Goal: Task Accomplishment & Management: Manage account settings

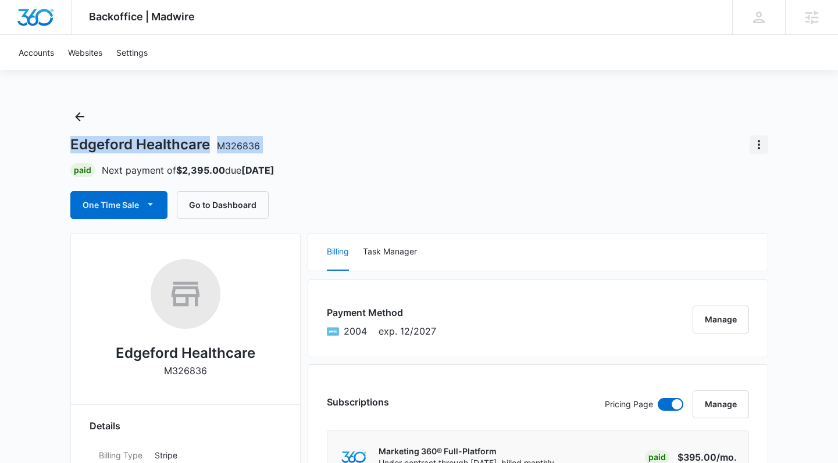
click at [760, 140] on div "Edgeford Healthcare M326836 Paid Next payment of $2,395.00 due Oct 16 One Time …" at bounding box center [419, 164] width 698 height 112
click at [760, 140] on icon "Actions" at bounding box center [759, 145] width 14 height 14
click at [729, 174] on div "Close Account" at bounding box center [712, 177] width 55 height 8
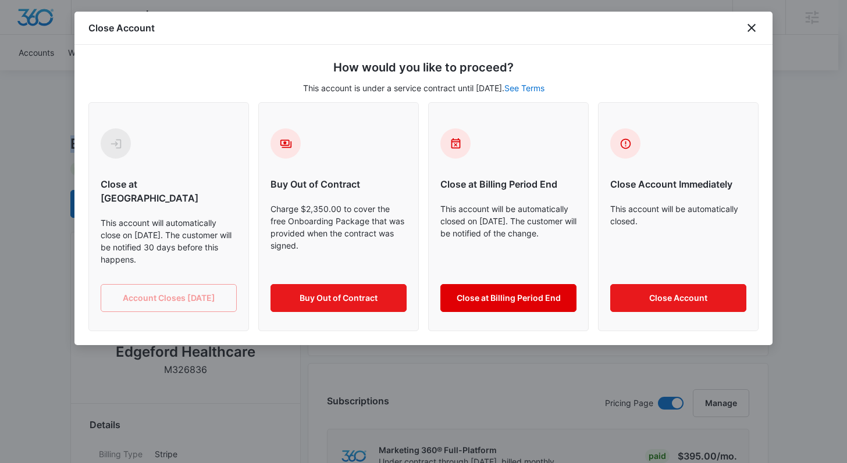
click at [476, 284] on button "Close at Billing Period End" at bounding box center [508, 298] width 136 height 28
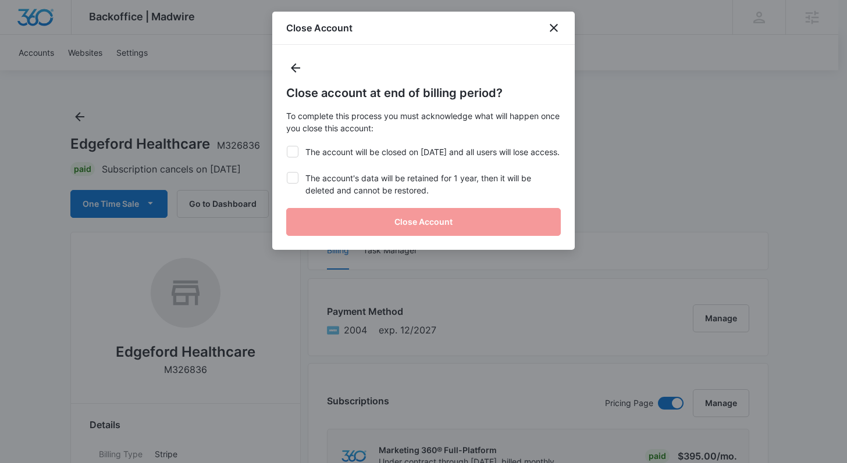
click at [329, 156] on label "The account will be closed on Oct 16, 2025 and all users will lose access." at bounding box center [423, 152] width 274 height 12
click at [287, 147] on input "The account will be closed on Oct 16, 2025 and all users will lose access." at bounding box center [286, 146] width 1 height 1
checkbox input "true"
click at [314, 192] on label "The account's data will be retained for 1 year, then it will be deleted and can…" at bounding box center [423, 184] width 274 height 24
click at [287, 173] on input "The account's data will be retained for 1 year, then it will be deleted and can…" at bounding box center [286, 172] width 1 height 1
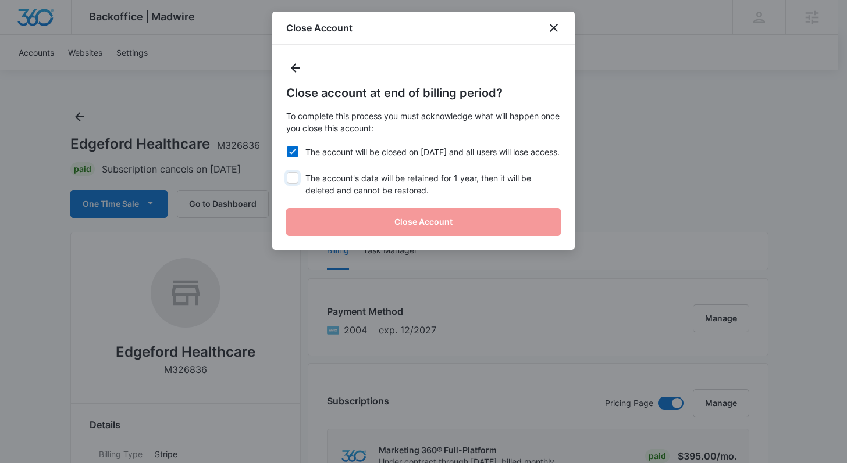
checkbox input "true"
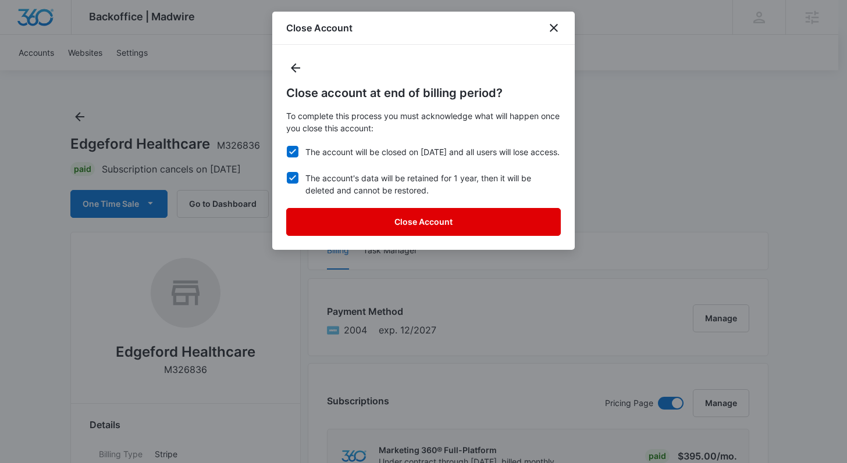
click at [429, 234] on button "Close Account" at bounding box center [423, 222] width 274 height 28
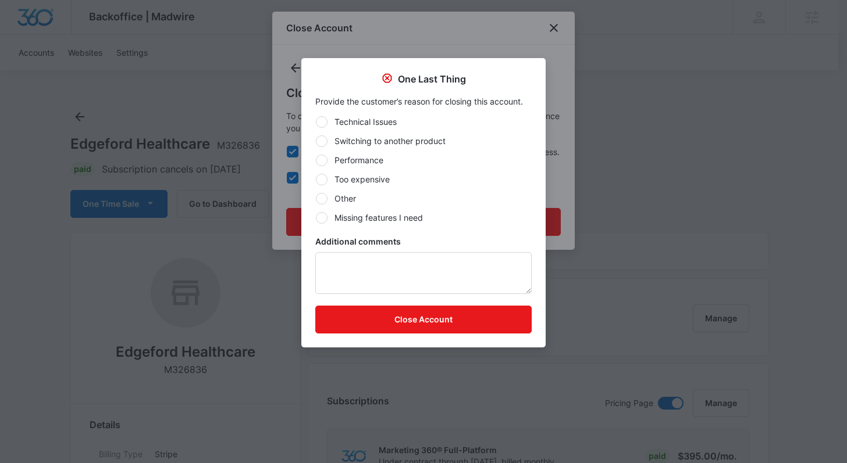
click at [362, 164] on label "Performance" at bounding box center [423, 160] width 216 height 12
click at [316, 161] on input "Performance" at bounding box center [315, 160] width 1 height 1
radio input "true"
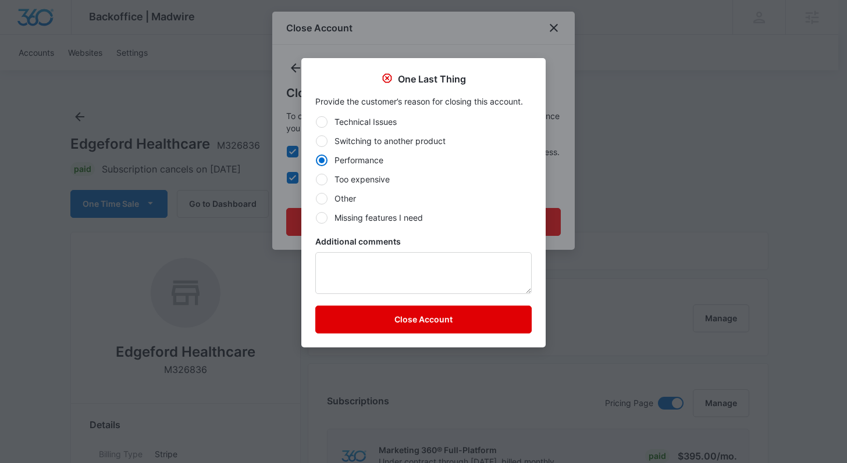
click at [418, 326] on button "Close Account" at bounding box center [423, 320] width 216 height 28
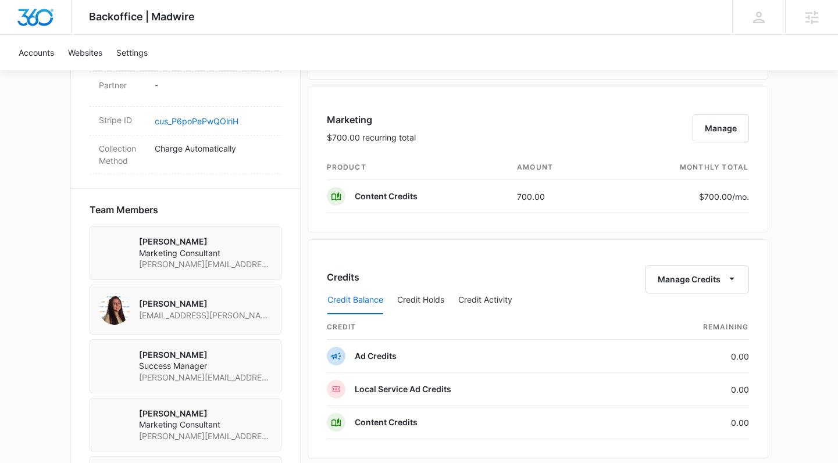
scroll to position [607, 0]
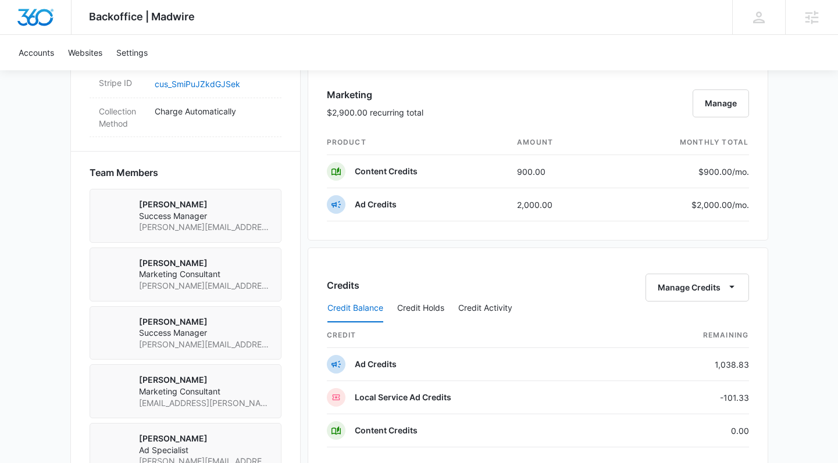
scroll to position [793, 0]
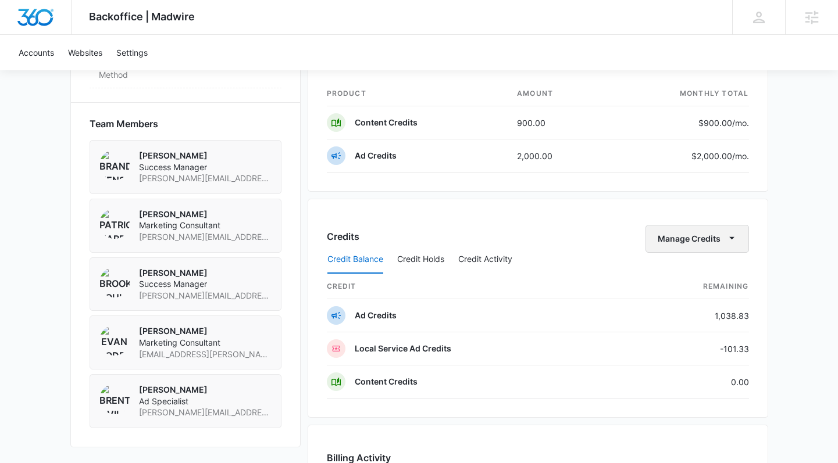
click at [727, 238] on icon "button" at bounding box center [732, 238] width 12 height 12
click at [688, 286] on div "Transfer Credits" at bounding box center [698, 276] width 104 height 37
click at [684, 275] on th "Remaining" at bounding box center [687, 286] width 123 height 25
drag, startPoint x: 676, startPoint y: 236, endPoint x: 677, endPoint y: 251, distance: 15.2
click at [676, 236] on button "Manage Credits" at bounding box center [698, 239] width 104 height 28
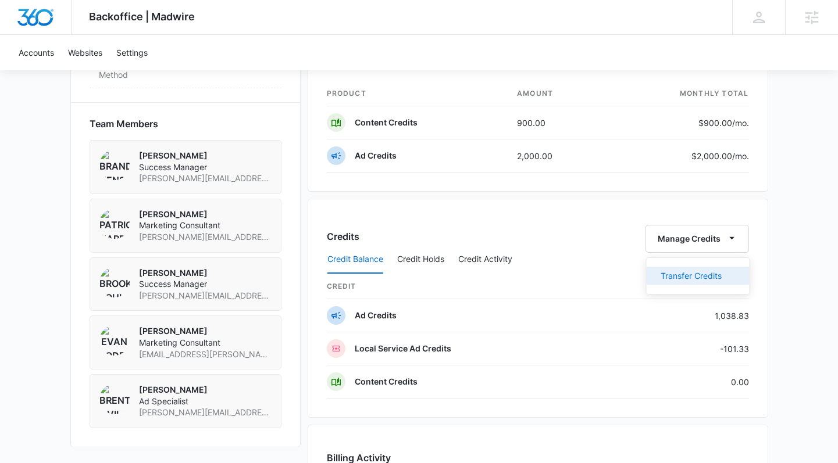
click at [679, 269] on button "Transfer Credits" at bounding box center [698, 276] width 103 height 17
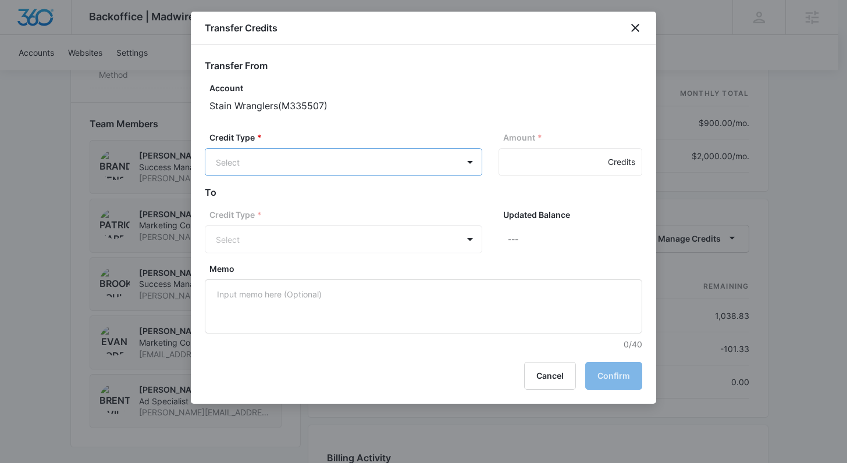
click at [279, 158] on body "Backoffice | Madwire Apps Settings BP Brooke Poulson brooke.poulson@madwire.com…" at bounding box center [423, 46] width 847 height 1678
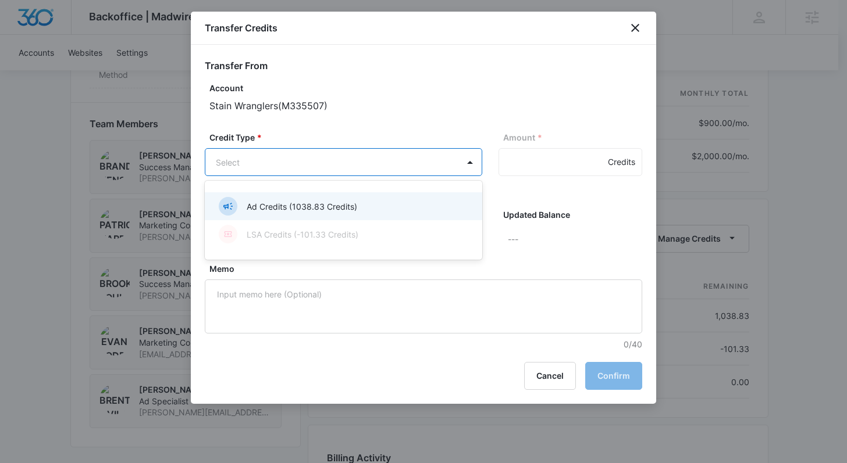
click at [288, 205] on p "Ad Credits (1038.83 Credits)" at bounding box center [302, 207] width 110 height 12
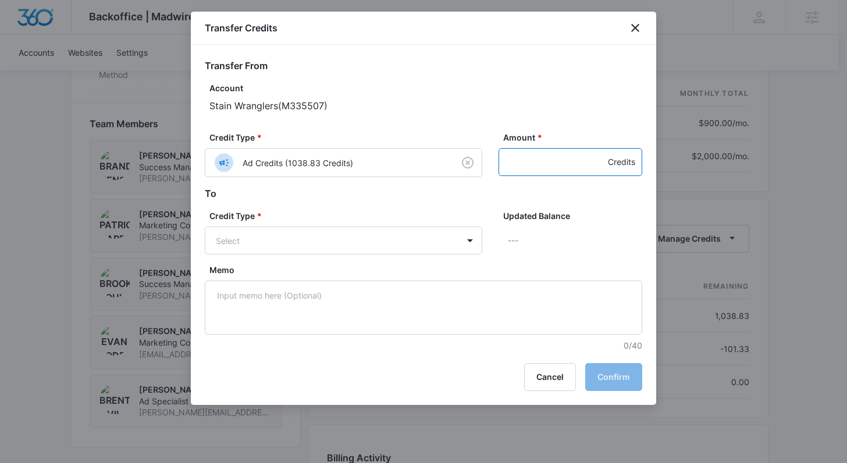
click at [544, 165] on input "Amount *" at bounding box center [570, 162] width 144 height 28
click at [348, 227] on body "Backoffice | Madwire Apps Settings BP Brooke Poulson brooke.poulson@madwire.com…" at bounding box center [423, 46] width 847 height 1678
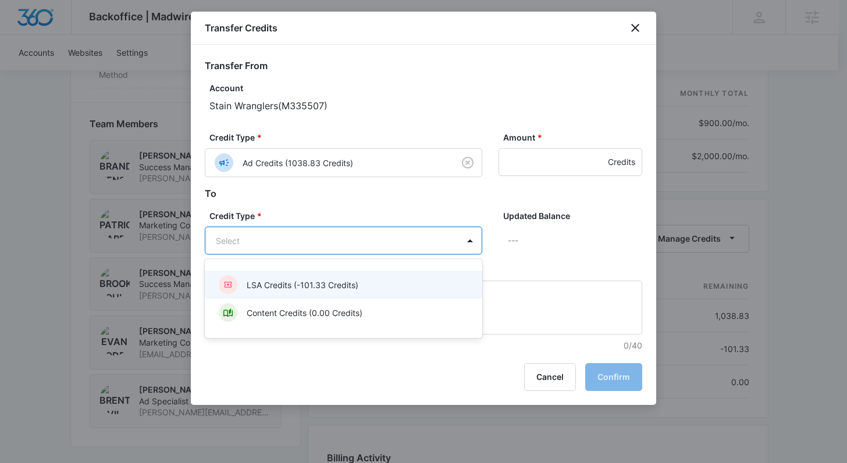
click at [326, 288] on p "LSA Credits (-101.33 Credits)" at bounding box center [303, 285] width 112 height 12
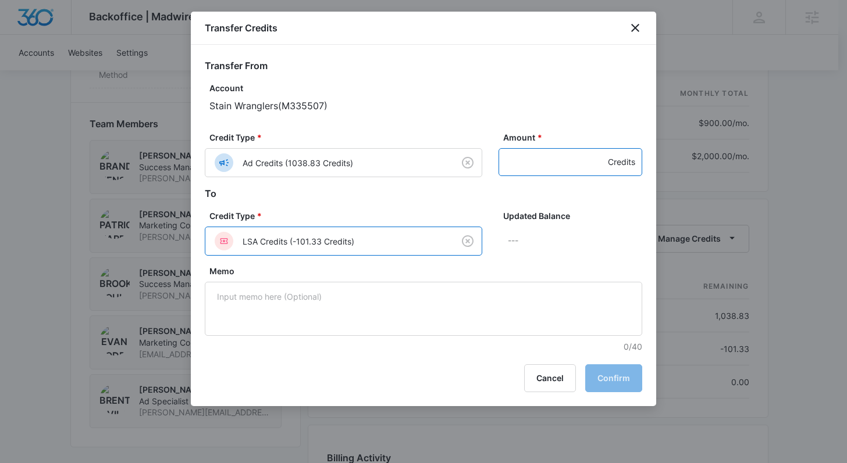
click at [544, 166] on input "Amount *" at bounding box center [570, 162] width 144 height 28
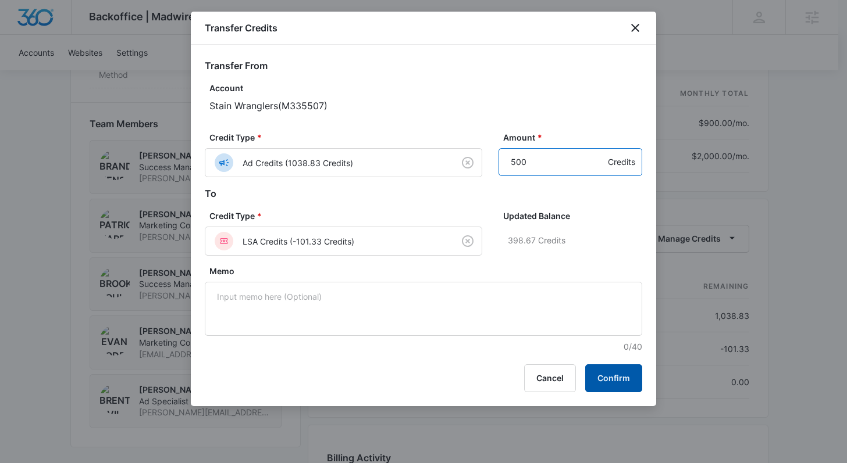
type input "500"
click at [609, 383] on button "Confirm" at bounding box center [613, 379] width 57 height 28
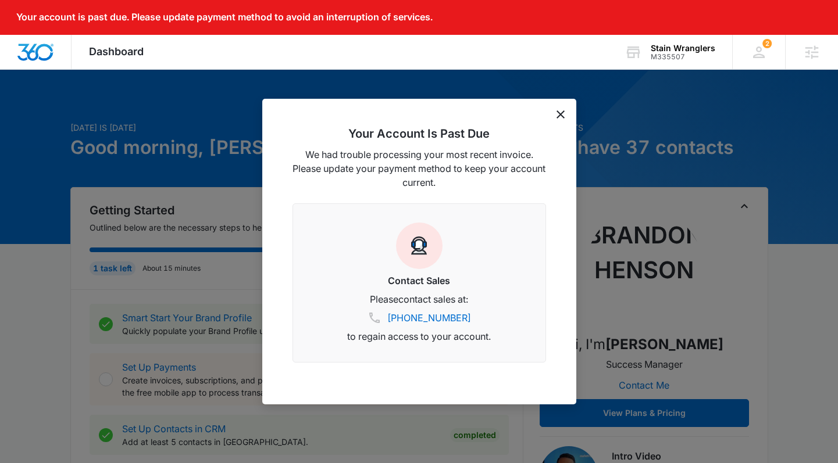
click at [559, 119] on div "Your Account Is Past Due We had trouble processing your most recent invoice. Pl…" at bounding box center [419, 252] width 314 height 306
drag, startPoint x: 123, startPoint y: 59, endPoint x: 178, endPoint y: 73, distance: 57.0
click at [123, 58] on div "Dashboard Apps Reputation Websites Forms CRM Email Social Payments POS Content …" at bounding box center [117, 52] width 90 height 34
click at [560, 113] on icon "dismiss this dialog" at bounding box center [561, 114] width 8 height 8
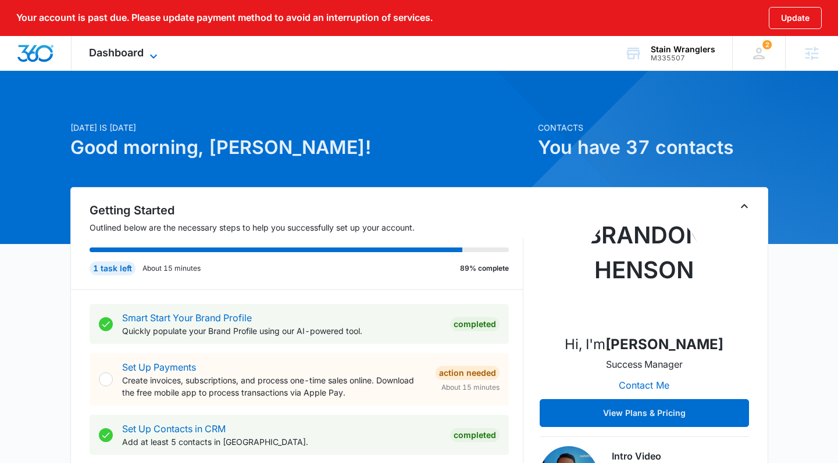
click at [143, 51] on span "Dashboard" at bounding box center [116, 53] width 55 height 12
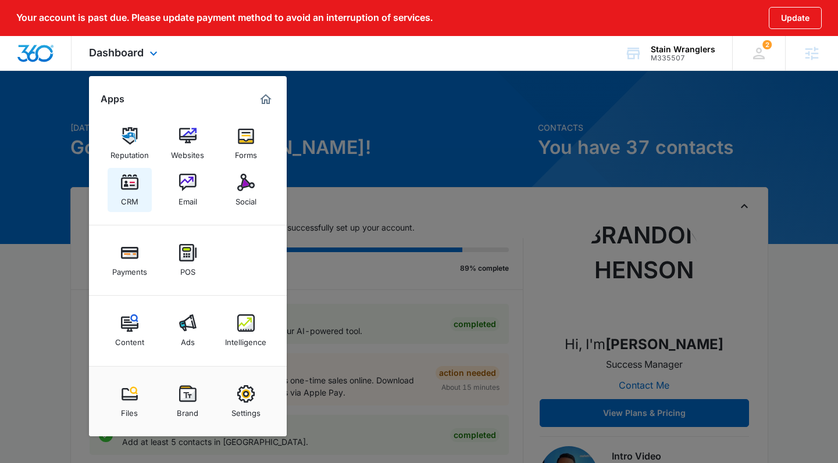
click at [130, 195] on div "CRM" at bounding box center [129, 198] width 17 height 15
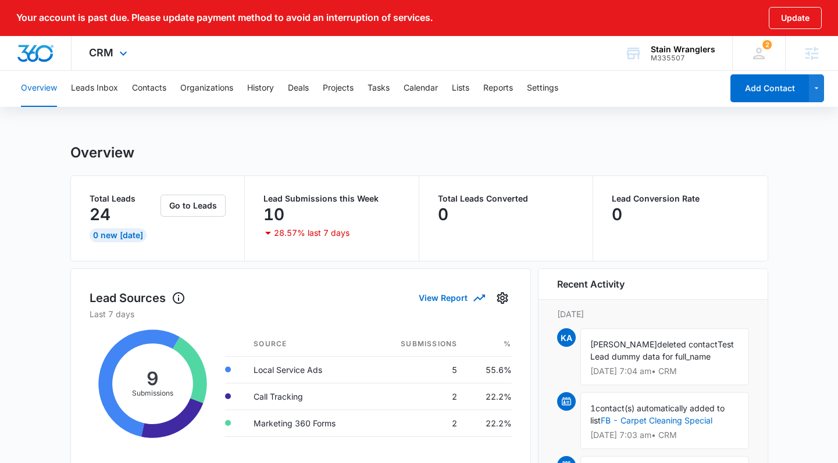
click at [114, 48] on div "CRM Apps Reputation Websites Forms CRM Email Social Payments POS Content Ads In…" at bounding box center [110, 53] width 76 height 34
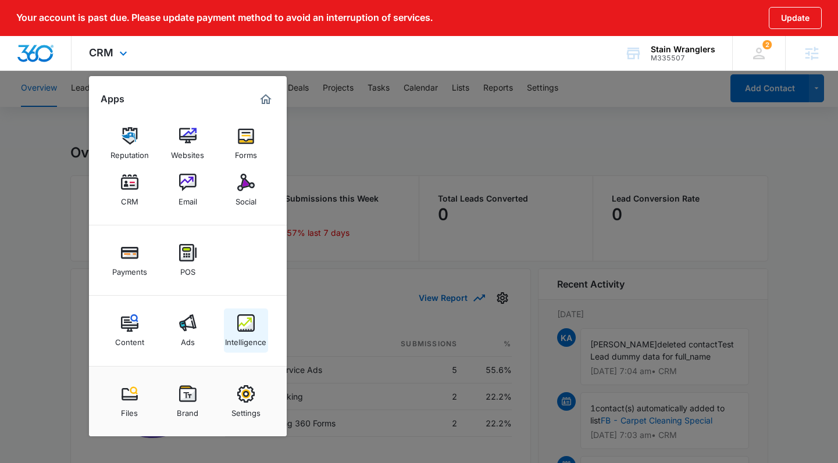
click at [249, 334] on div "Intelligence" at bounding box center [245, 339] width 41 height 15
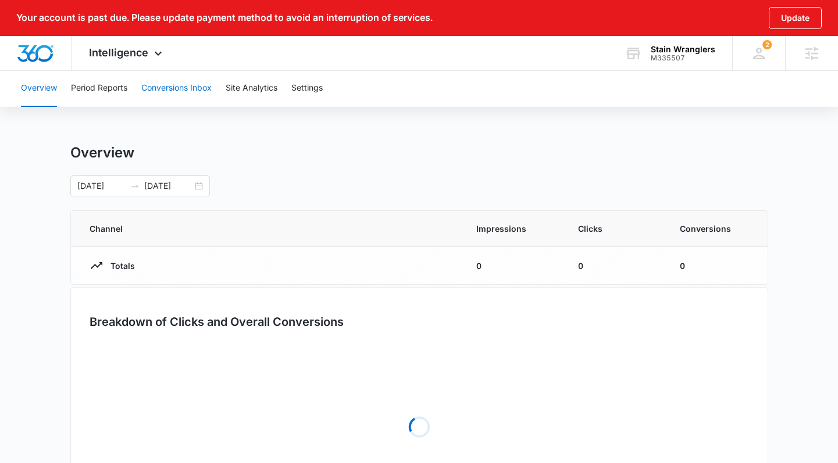
click at [202, 89] on button "Conversions Inbox" at bounding box center [176, 88] width 70 height 37
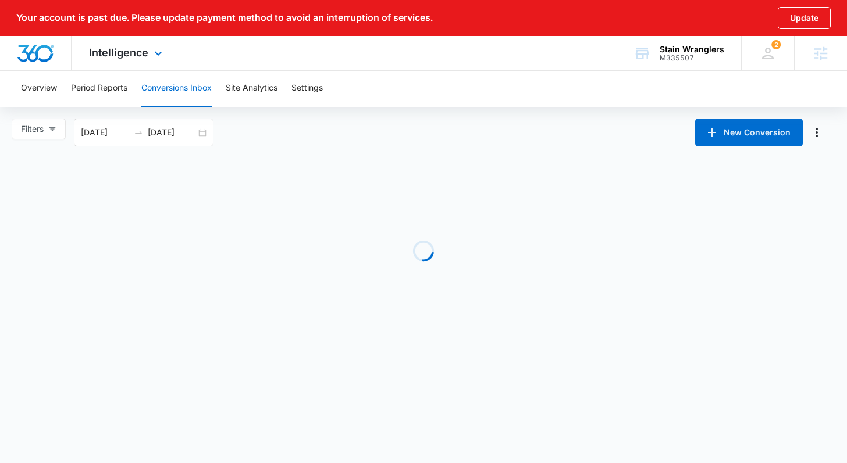
click at [141, 43] on div "Intelligence Apps Reputation Websites Forms CRM Email Social Payments POS Conte…" at bounding box center [127, 53] width 111 height 34
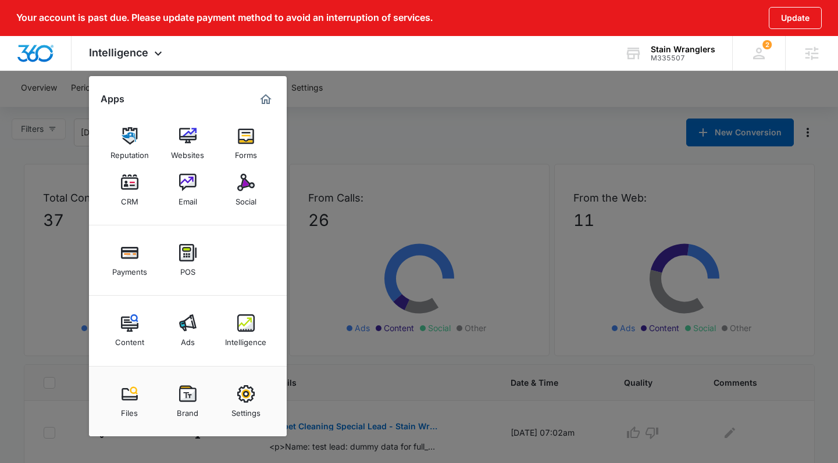
click at [40, 351] on div at bounding box center [419, 231] width 838 height 463
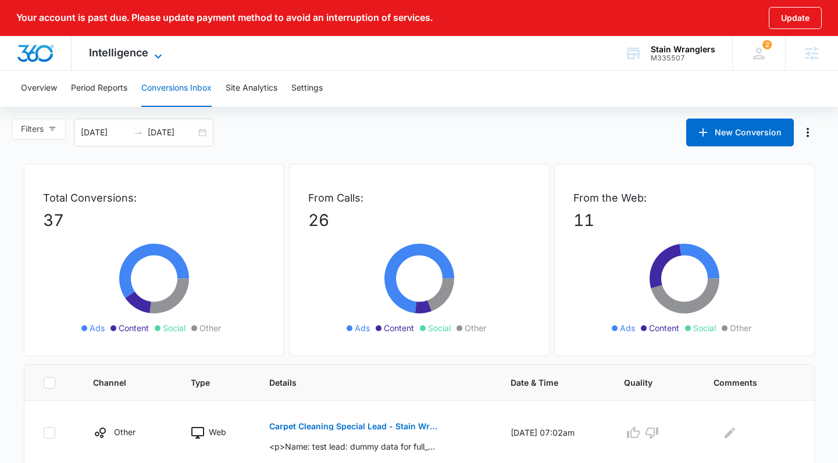
click at [131, 56] on span "Intelligence" at bounding box center [118, 53] width 59 height 12
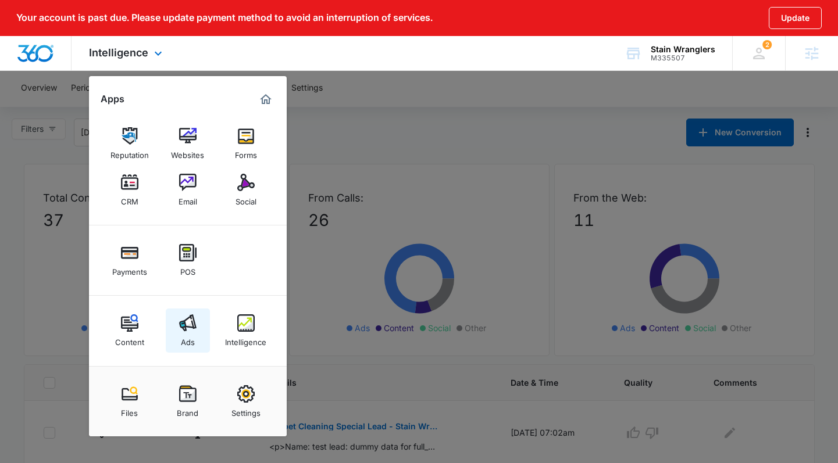
click at [181, 328] on img at bounding box center [187, 323] width 17 height 17
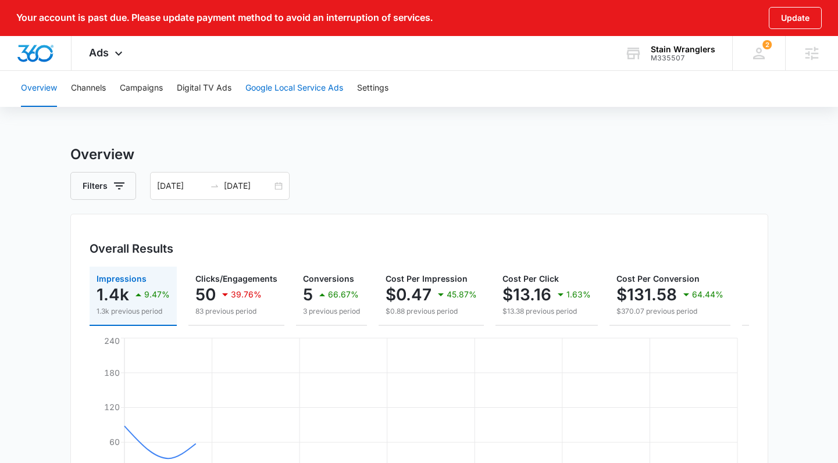
click at [268, 87] on button "Google Local Service Ads" at bounding box center [294, 88] width 98 height 37
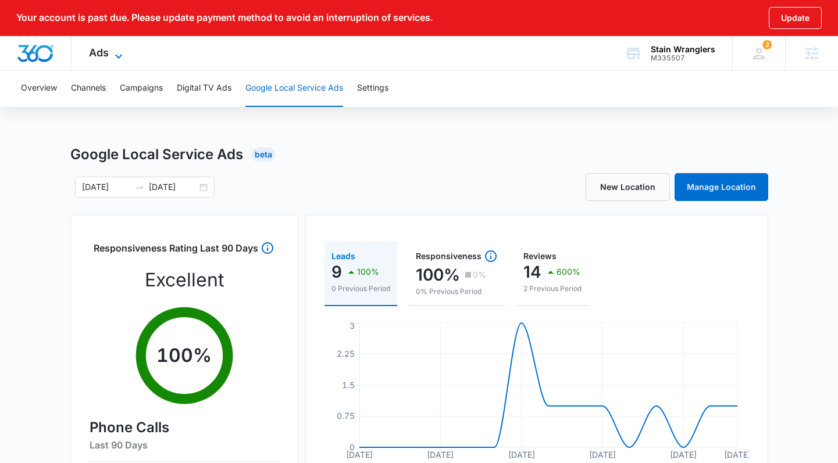
click at [121, 49] on icon at bounding box center [119, 56] width 14 height 14
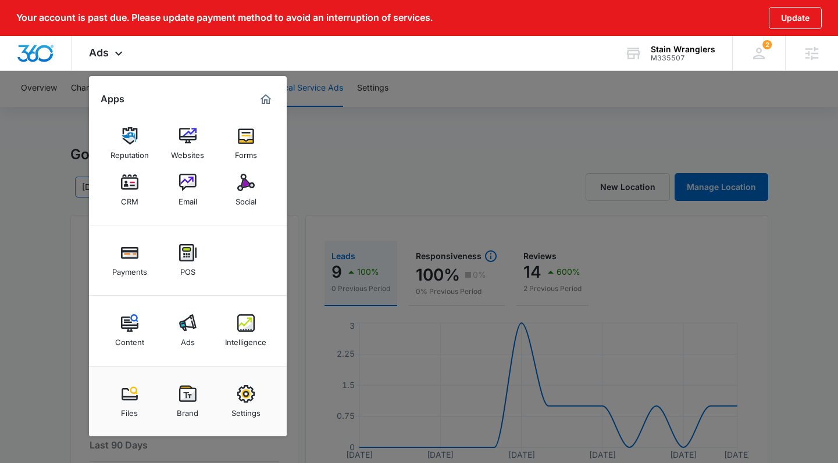
click at [130, 197] on div "CRM" at bounding box center [129, 198] width 17 height 15
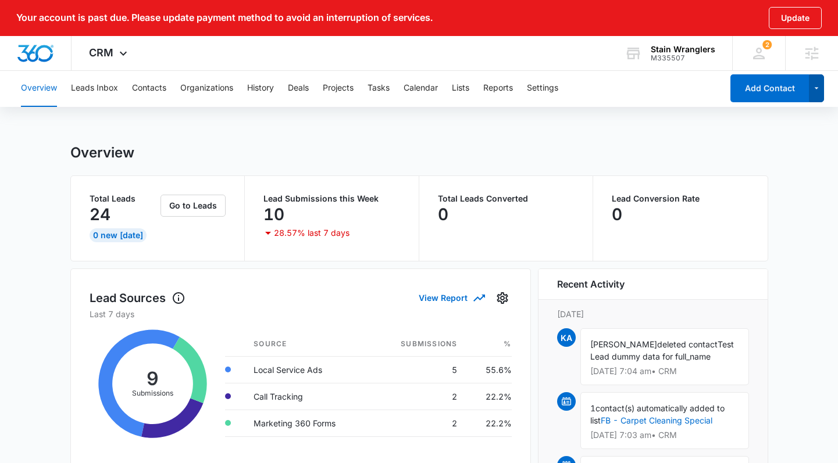
click at [824, 84] on div "Overview Leads Inbox Contacts Organizations History Deals Projects Tasks Calend…" at bounding box center [419, 88] width 838 height 37
click at [820, 87] on icon "button" at bounding box center [817, 88] width 10 height 14
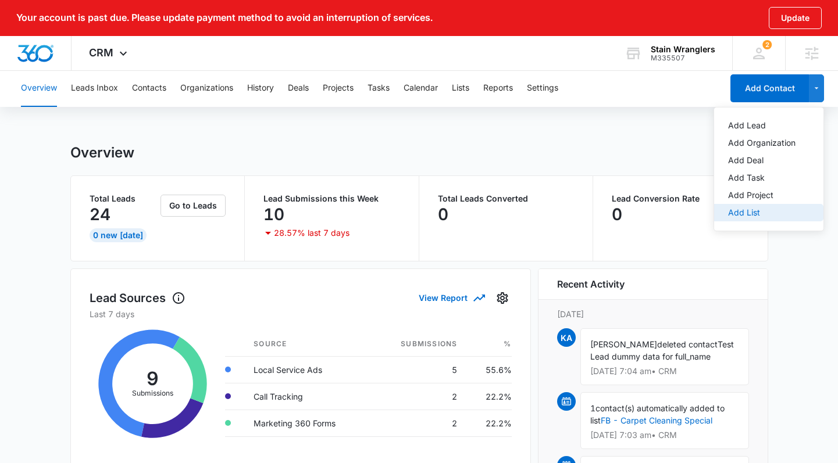
click at [762, 216] on div "Add List" at bounding box center [761, 213] width 67 height 8
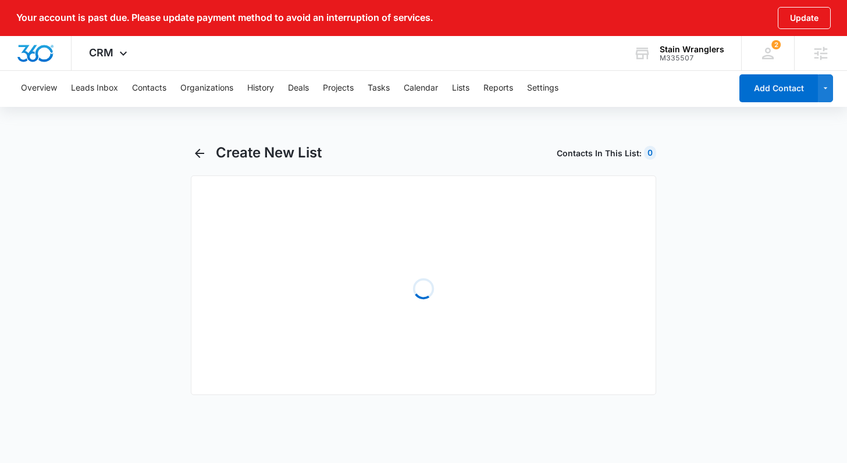
select select "31"
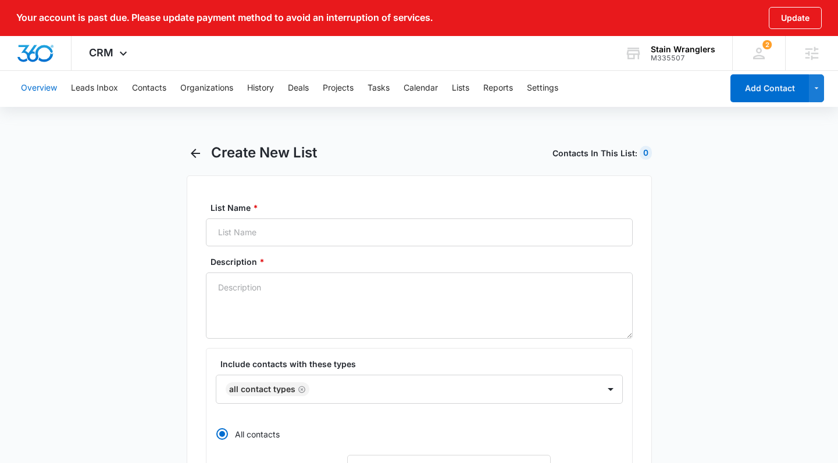
click at [34, 86] on button "Overview" at bounding box center [39, 88] width 36 height 37
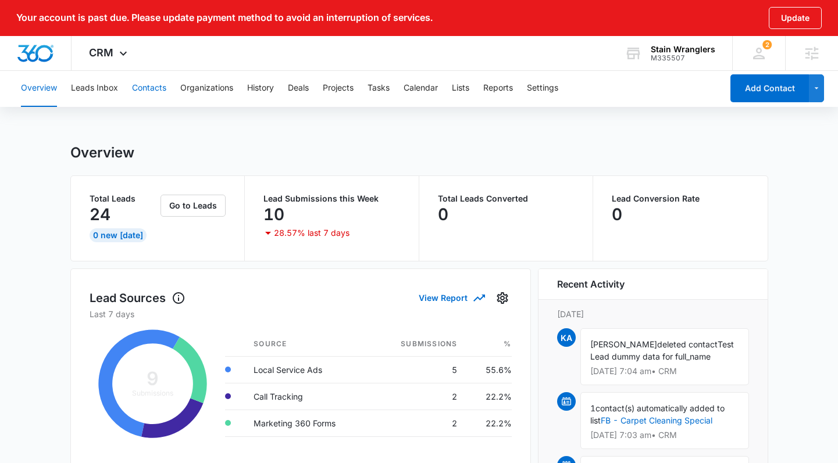
click at [144, 83] on button "Contacts" at bounding box center [149, 88] width 34 height 37
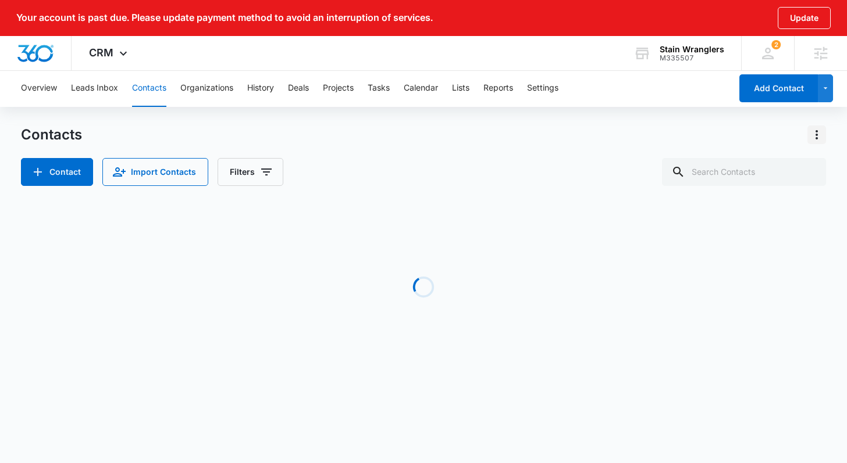
click at [814, 131] on icon "Actions" at bounding box center [817, 135] width 14 height 14
click at [764, 184] on div "Import Contacts" at bounding box center [759, 185] width 77 height 8
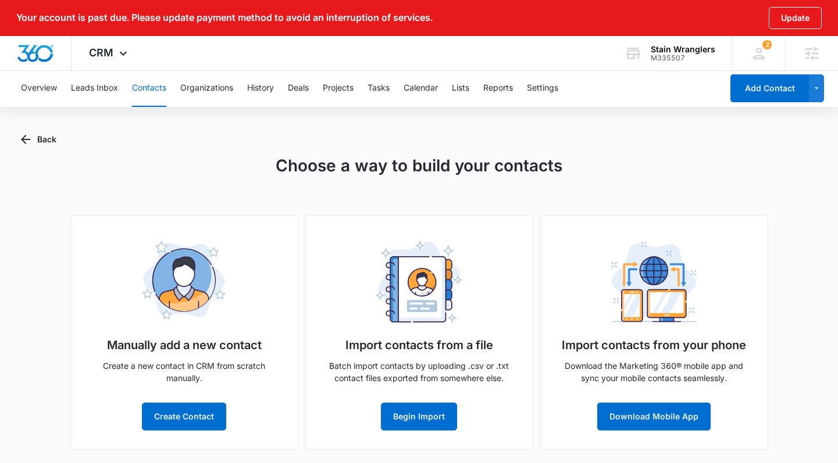
scroll to position [1, 0]
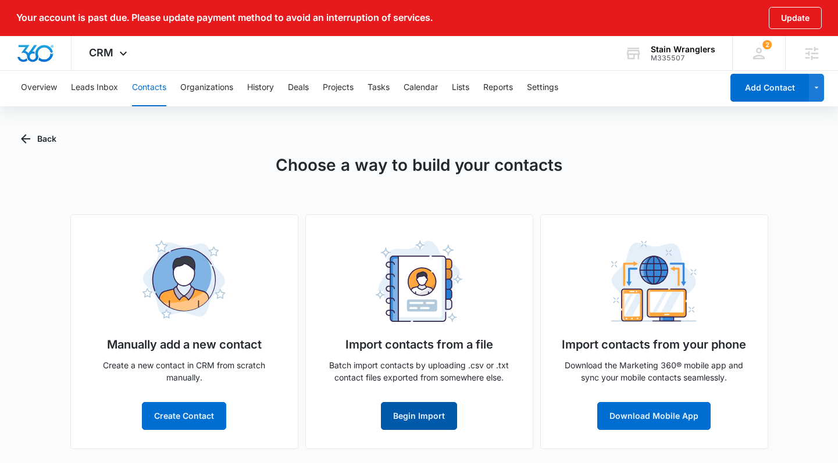
click at [411, 412] on button "Begin Import" at bounding box center [419, 416] width 76 height 28
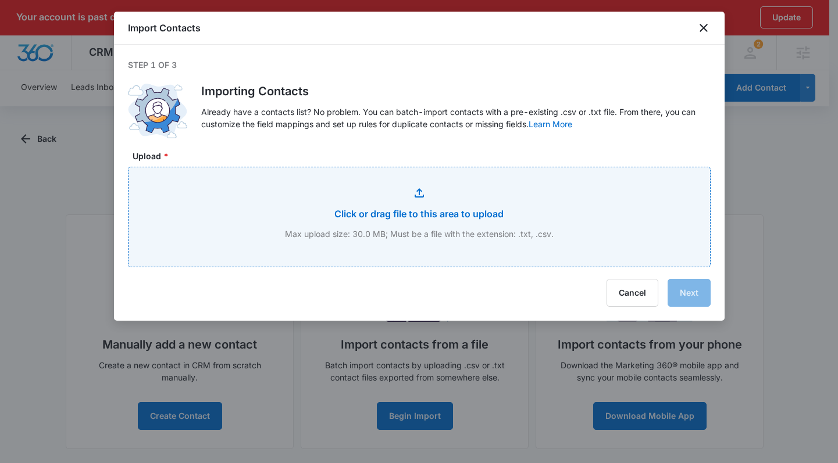
click at [412, 236] on input "Upload *" at bounding box center [420, 216] width 582 height 99
type input "C:\fakepath\CustomerContactList.csv"
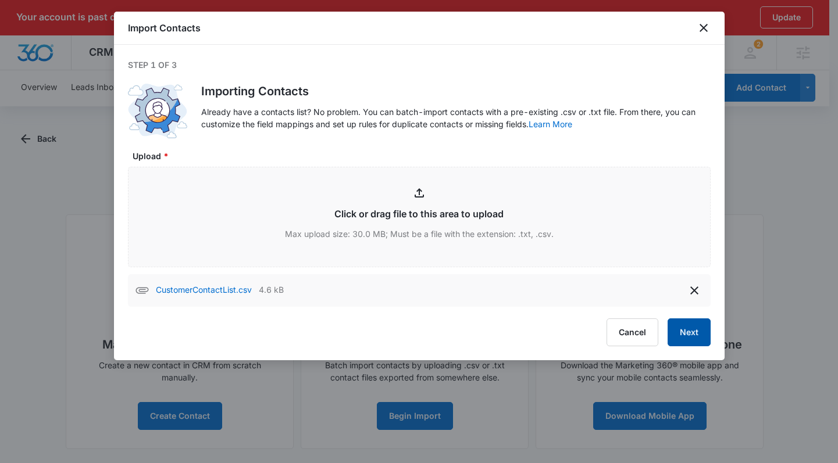
click at [684, 340] on button "Next" at bounding box center [689, 333] width 43 height 28
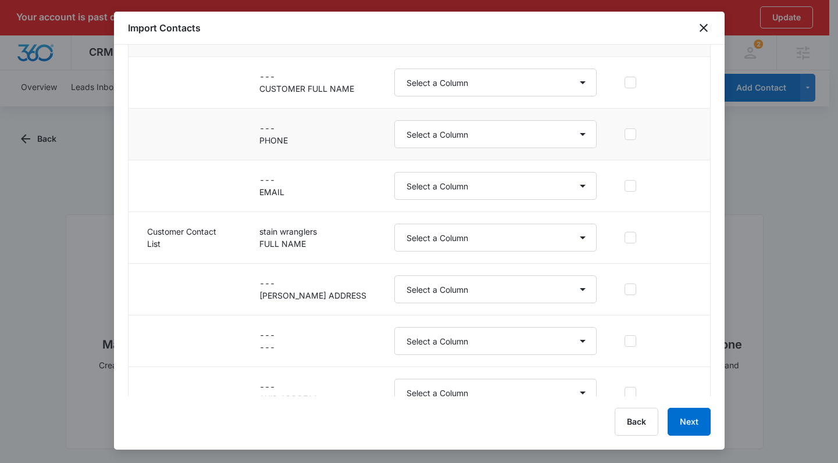
scroll to position [0, 0]
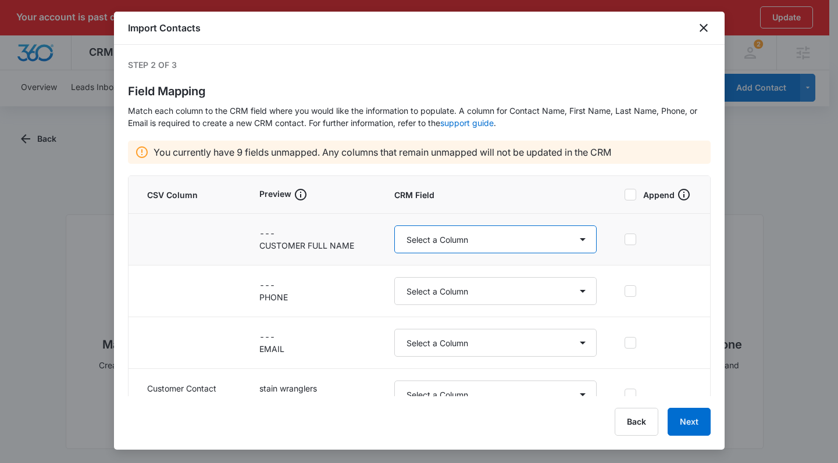
click at [421, 252] on select "Select a Column Address/City Address/Country Address/State Address/Street Addre…" at bounding box center [495, 240] width 203 height 28
select select "name"
click at [394, 226] on select "Select a Column Address/City Address/Country Address/State Address/Street Addre…" at bounding box center [495, 240] width 203 height 28
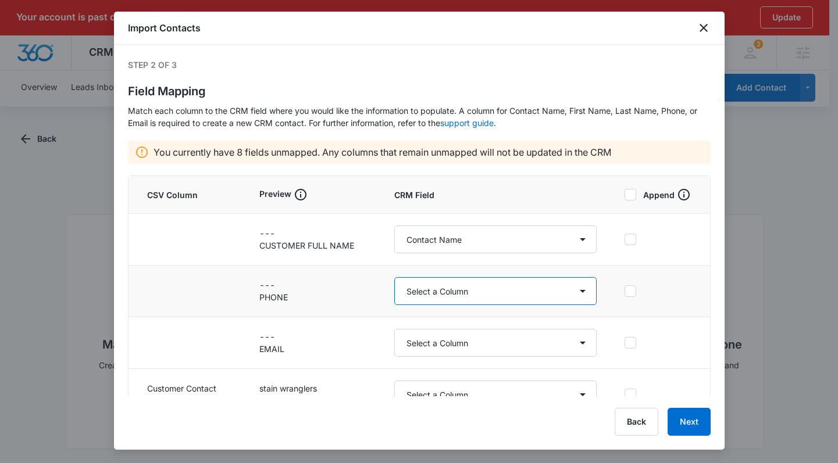
click at [432, 293] on select "Select a Column Address/City Address/Country Address/State Address/Street Addre…" at bounding box center [495, 291] width 203 height 28
select select "184"
click at [394, 277] on select "Select a Column Address/City Address/Country Address/State Address/Street Addre…" at bounding box center [495, 291] width 203 height 28
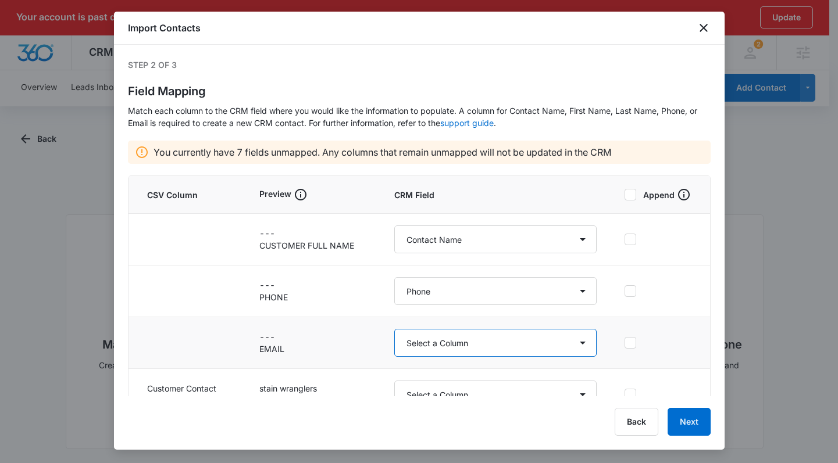
click at [440, 352] on select "Select a Column Address/City Address/Country Address/State Address/Street Addre…" at bounding box center [495, 343] width 203 height 28
select select "185"
click at [394, 329] on select "Select a Column Address/City Address/Country Address/State Address/Street Addre…" at bounding box center [495, 343] width 203 height 28
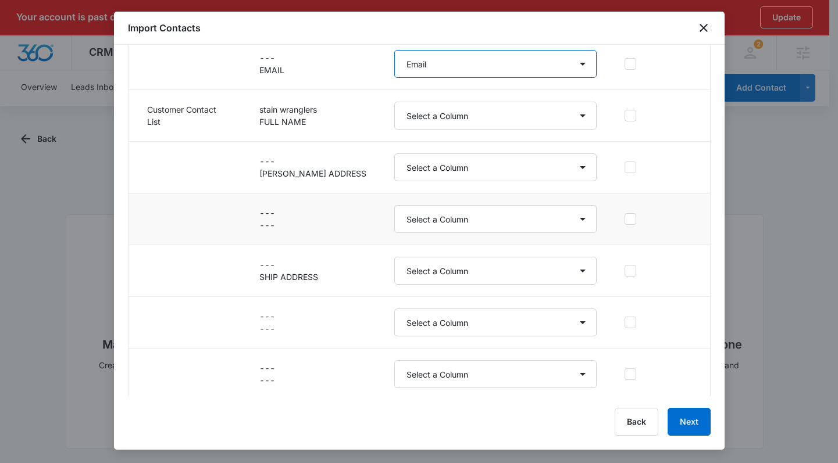
scroll to position [283, 0]
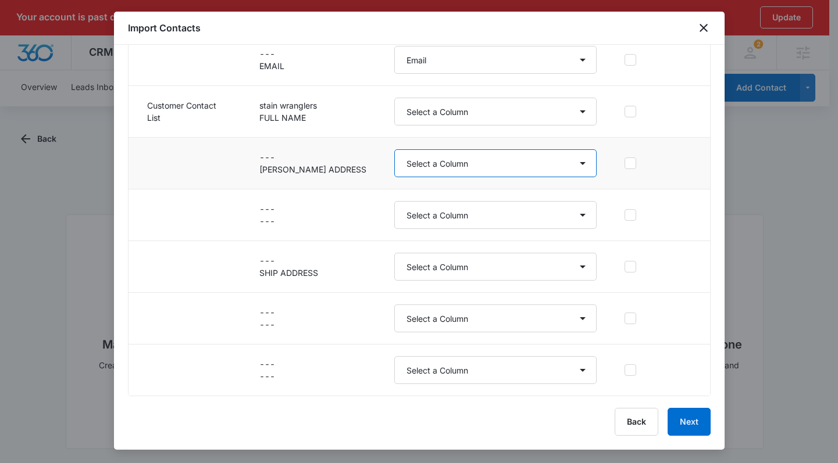
click at [426, 160] on select "Select a Column Address/City Address/Country Address/State Address/Street Addre…" at bounding box center [495, 163] width 203 height 28
select select "188"
click at [394, 149] on select "Select a Column Address/City Address/Country Address/State Address/Street Addre…" at bounding box center [495, 163] width 203 height 28
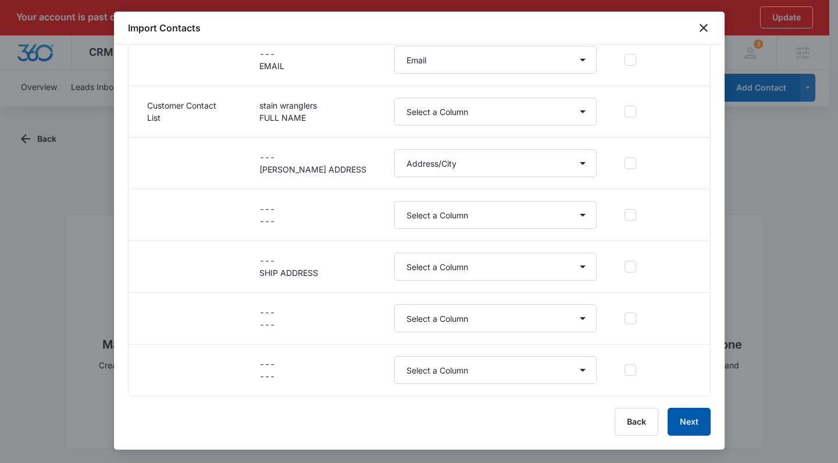
click at [687, 428] on button "Next" at bounding box center [689, 422] width 43 height 28
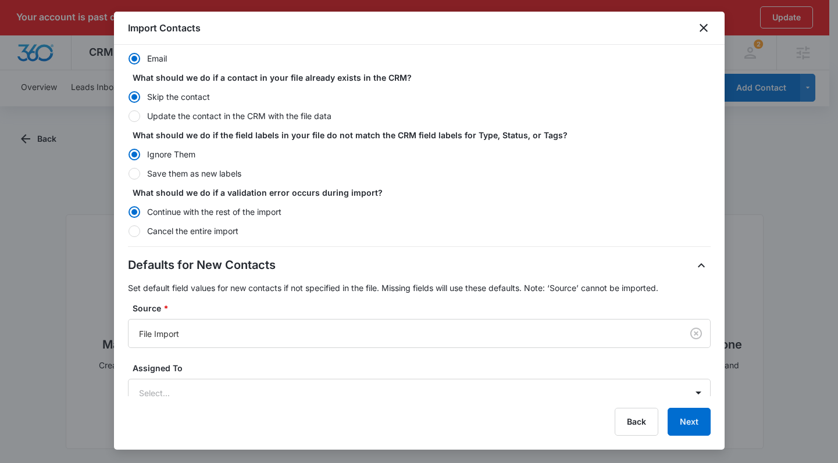
scroll to position [204, 0]
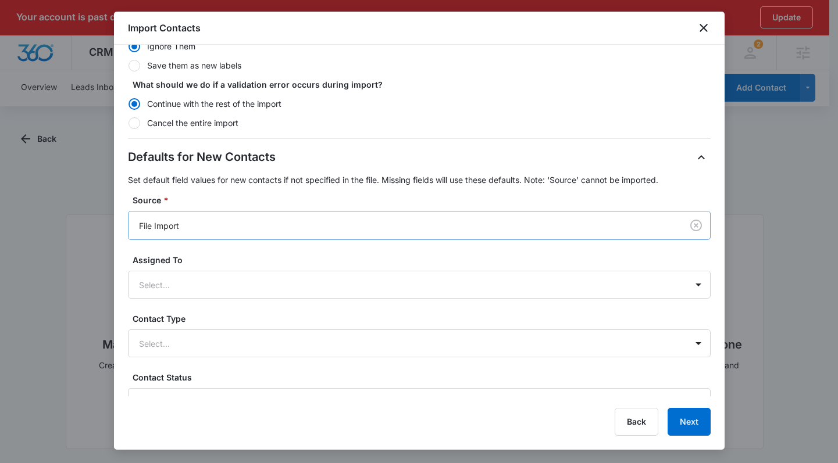
click at [300, 225] on div at bounding box center [403, 226] width 528 height 15
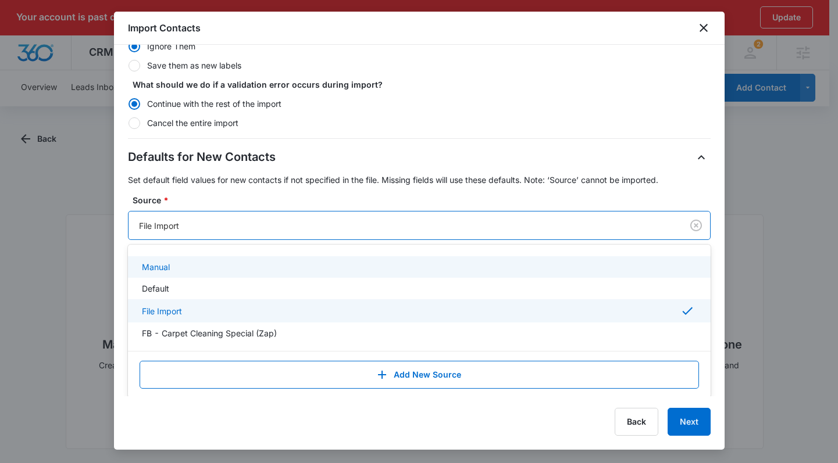
click at [179, 269] on div "Manual" at bounding box center [418, 267] width 552 height 12
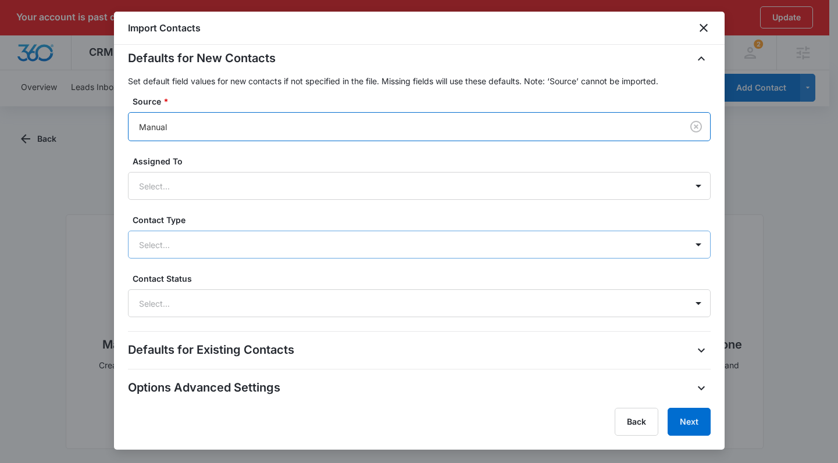
scroll to position [304, 0]
click at [169, 238] on div at bounding box center [405, 244] width 533 height 15
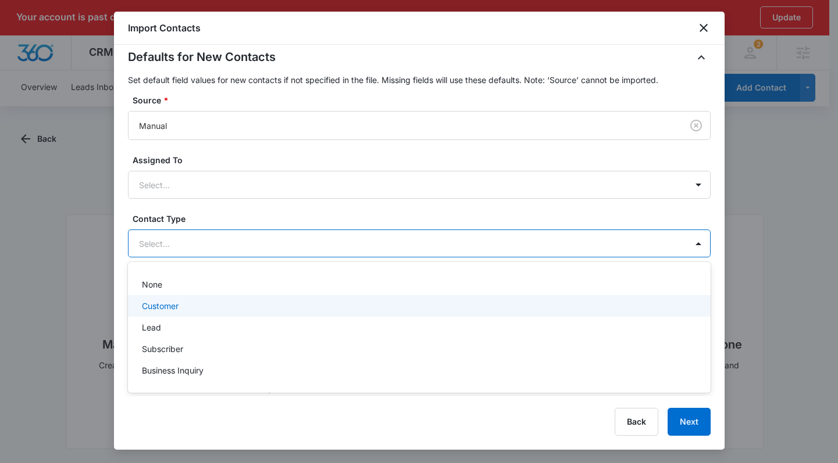
click at [223, 311] on div "Customer" at bounding box center [418, 306] width 552 height 12
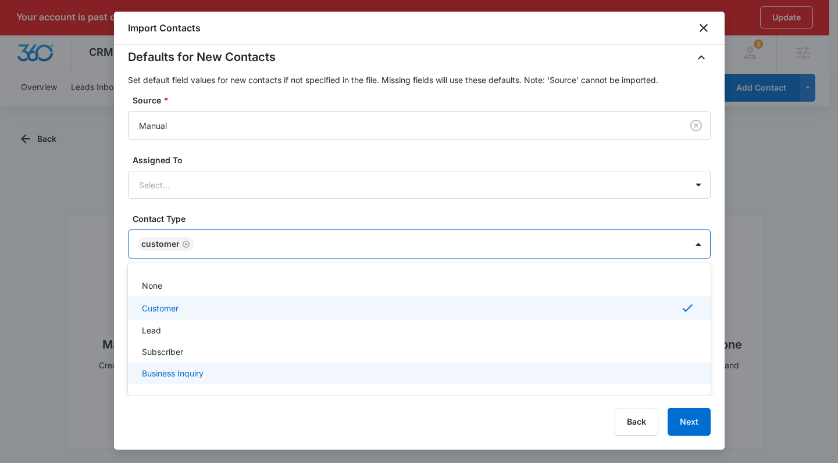
click at [193, 426] on div "Back Next" at bounding box center [419, 422] width 583 height 28
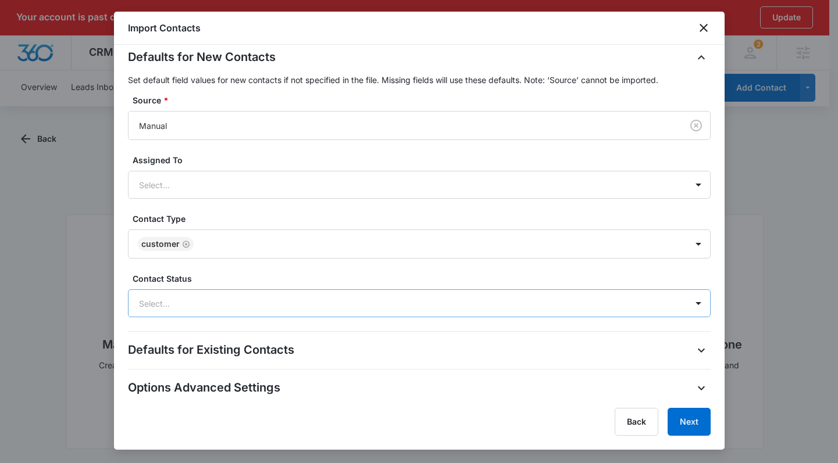
click at [168, 309] on div at bounding box center [405, 304] width 533 height 15
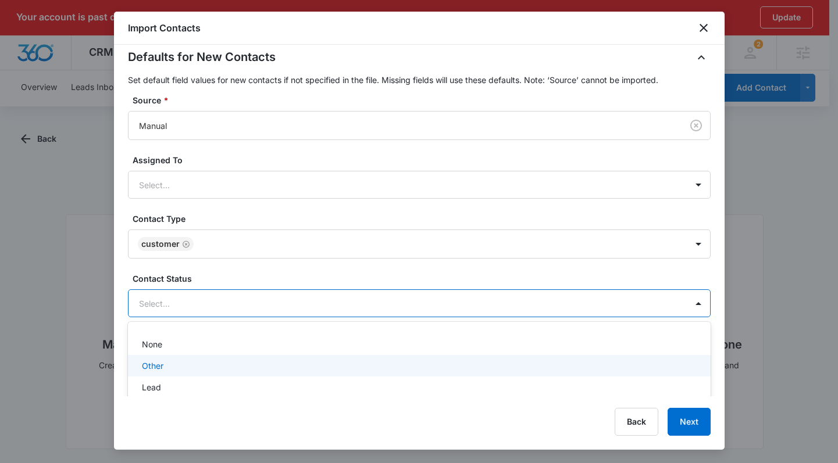
click at [184, 369] on div "Other" at bounding box center [418, 366] width 552 height 12
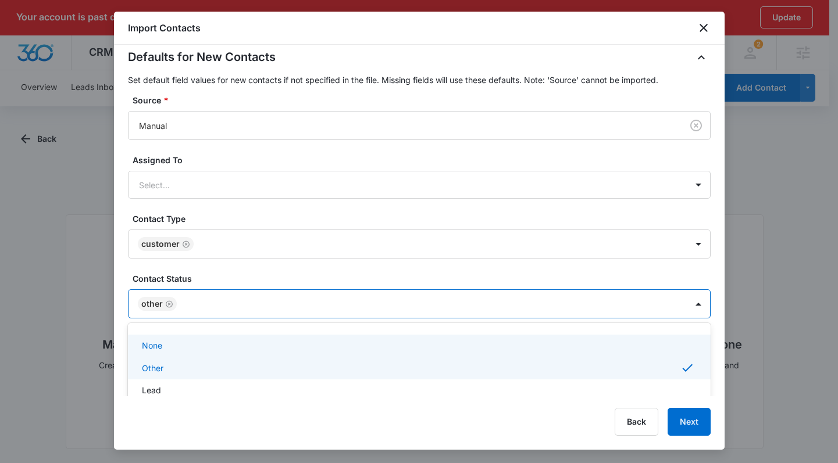
click at [167, 305] on icon "Remove Other" at bounding box center [169, 304] width 7 height 7
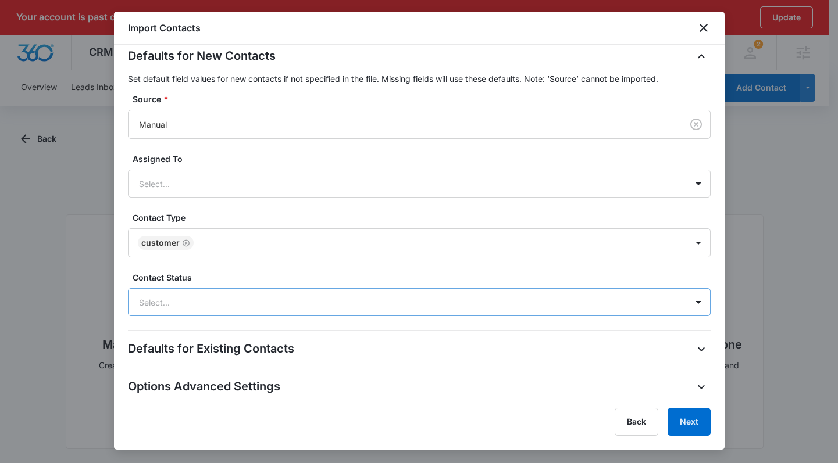
scroll to position [305, 0]
click at [136, 423] on div "Back Next" at bounding box center [419, 422] width 583 height 28
click at [676, 347] on div "Defaults for Existing Contacts" at bounding box center [419, 349] width 583 height 19
click at [696, 343] on icon "button" at bounding box center [701, 350] width 14 height 14
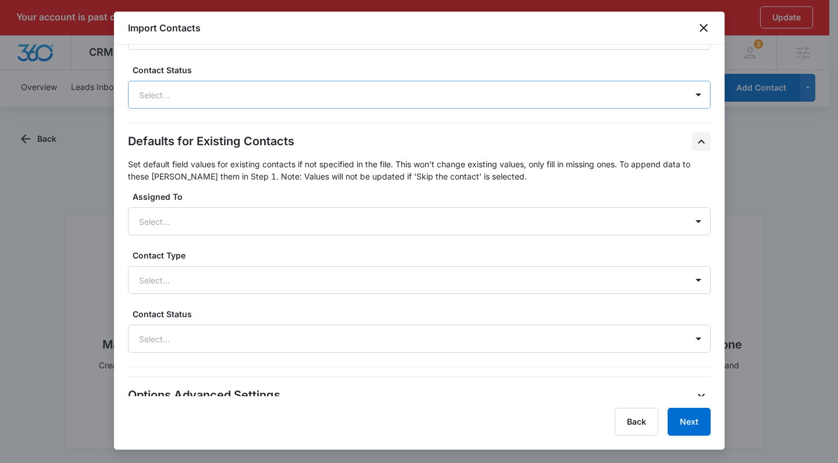
scroll to position [521, 0]
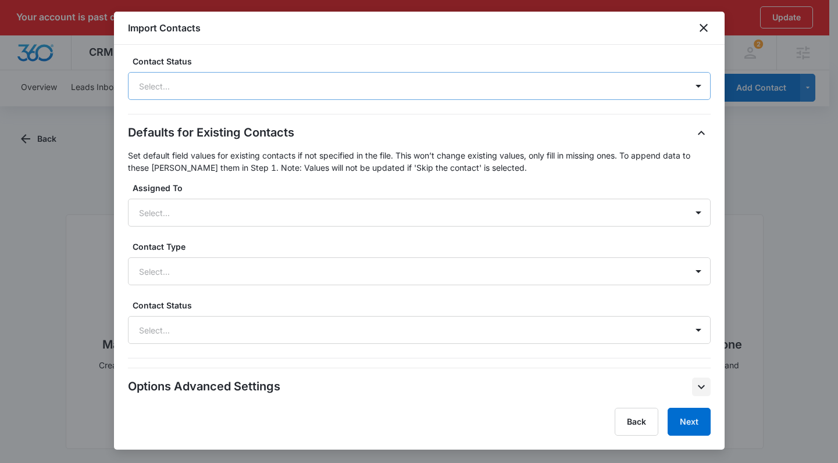
click at [694, 384] on icon "button" at bounding box center [701, 387] width 14 height 14
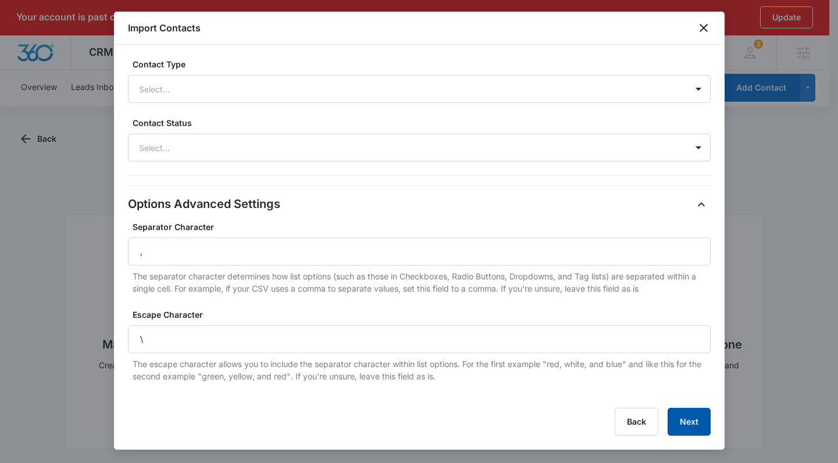
click at [698, 426] on button "Next" at bounding box center [689, 422] width 43 height 28
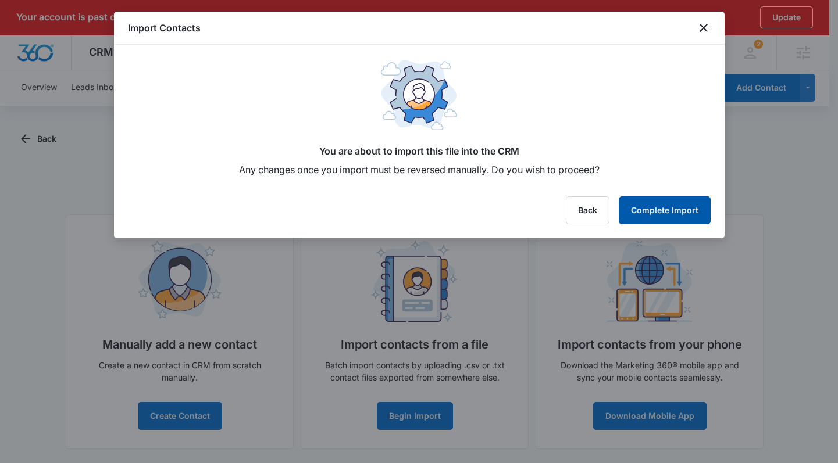
scroll to position [0, 0]
click at [679, 208] on button "Complete Import" at bounding box center [665, 211] width 92 height 28
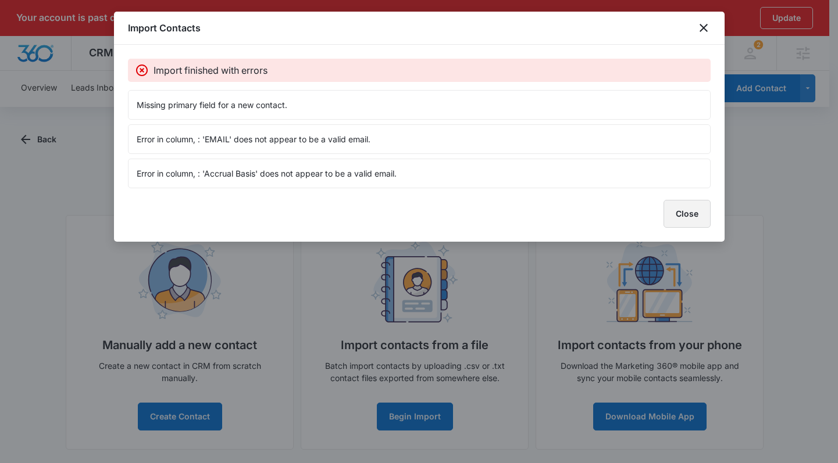
scroll to position [1, 0]
click at [693, 214] on button "Close" at bounding box center [687, 214] width 47 height 28
click at [696, 216] on button "Close" at bounding box center [687, 214] width 47 height 28
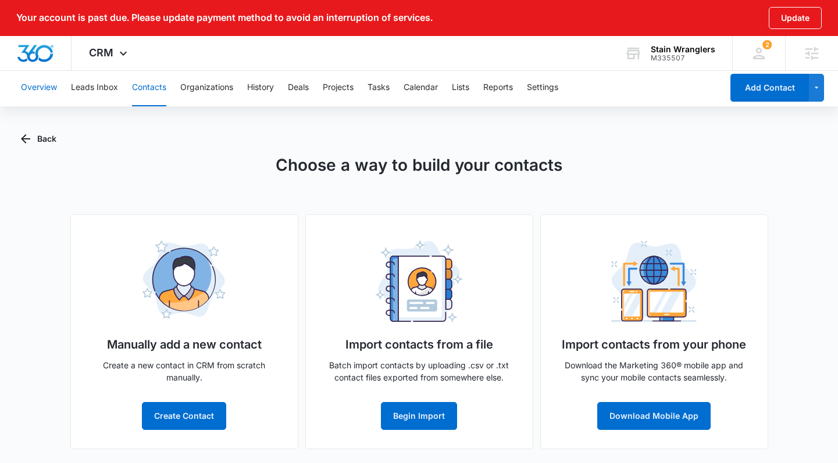
click at [27, 86] on button "Overview" at bounding box center [39, 87] width 36 height 37
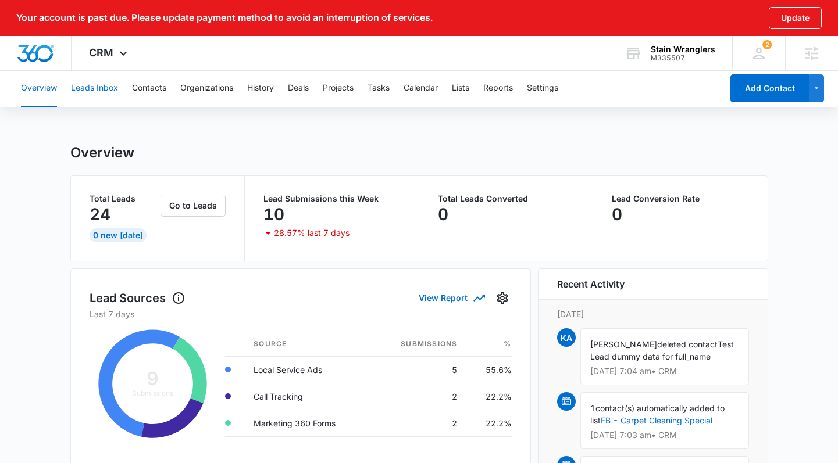
click at [102, 89] on button "Leads Inbox" at bounding box center [94, 88] width 47 height 37
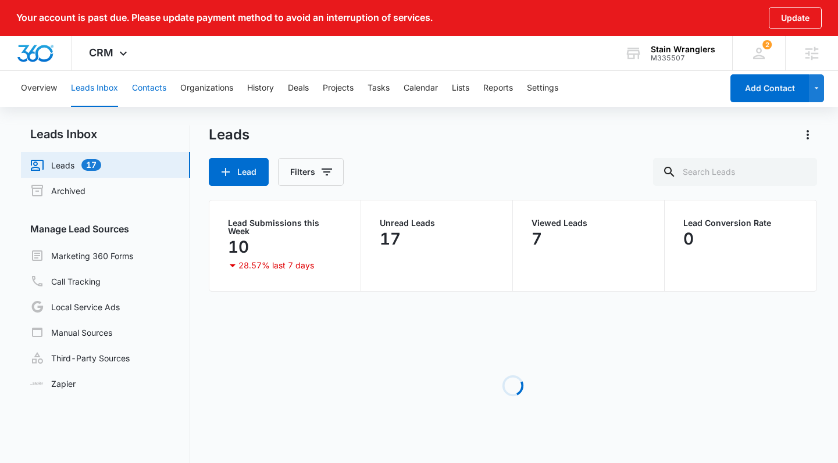
click at [147, 93] on button "Contacts" at bounding box center [149, 88] width 34 height 37
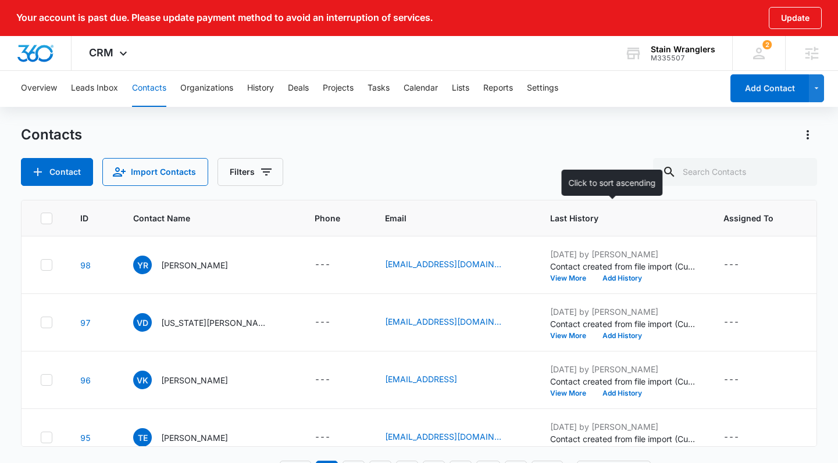
click at [586, 221] on span "Last History" at bounding box center [614, 218] width 129 height 12
